Goal: Navigation & Orientation: Find specific page/section

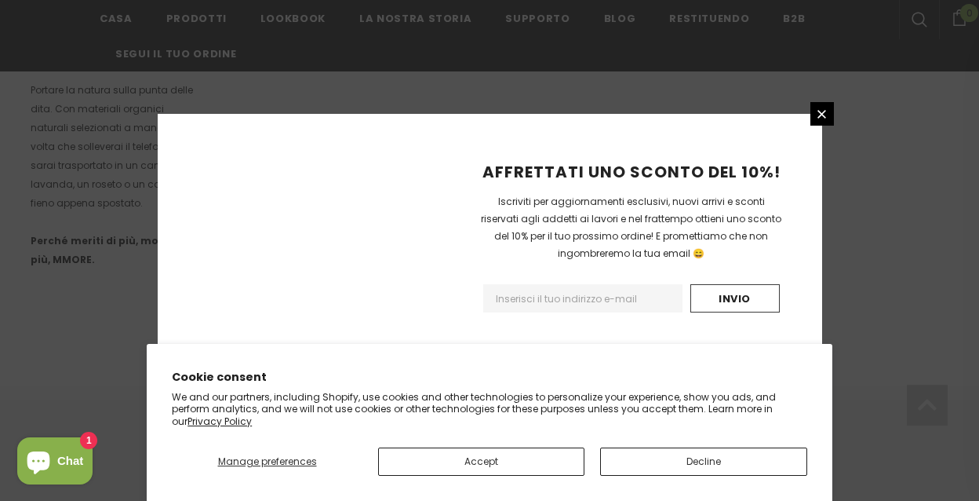
scroll to position [1140, 0]
